Goal: Task Accomplishment & Management: Use online tool/utility

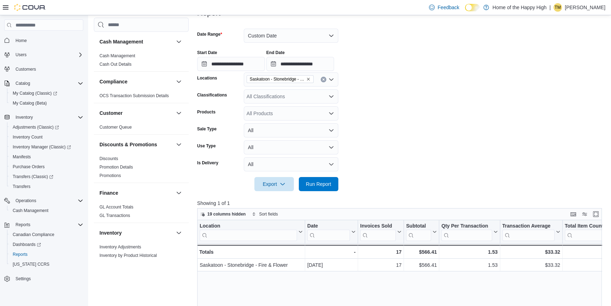
scroll to position [417, 0]
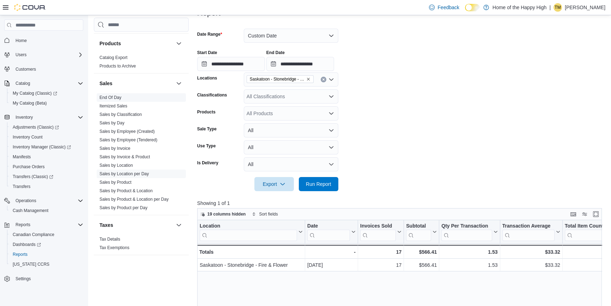
click at [106, 95] on link "End Of Day" at bounding box center [111, 97] width 22 height 5
